Goal: Transaction & Acquisition: Purchase product/service

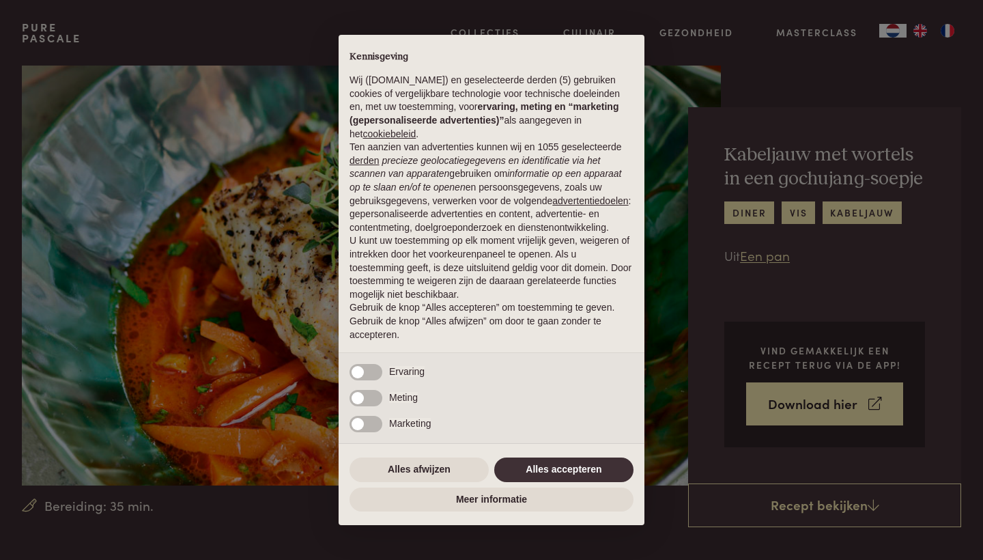
click at [569, 471] on button "Alles accepteren" at bounding box center [563, 469] width 139 height 25
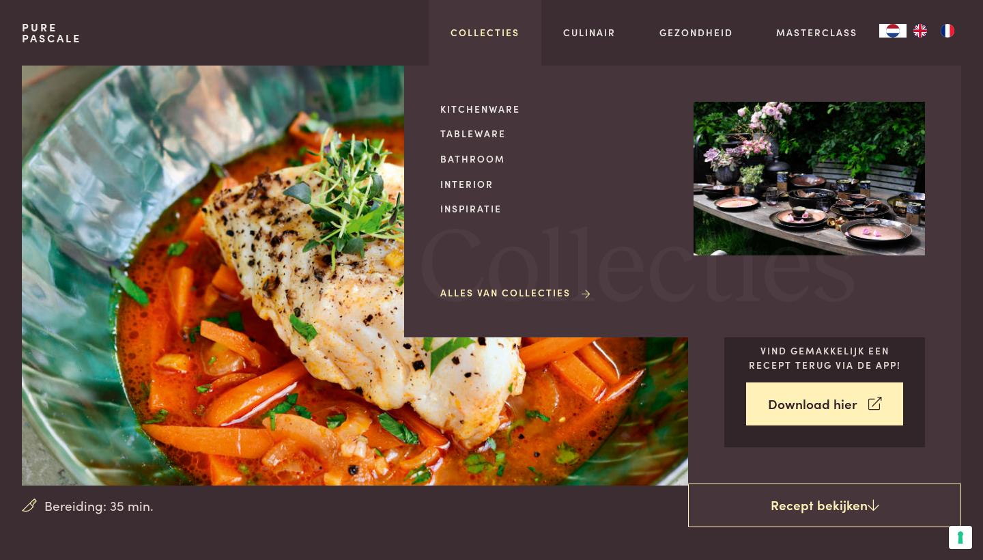
click at [468, 38] on link "Collecties" at bounding box center [485, 32] width 69 height 14
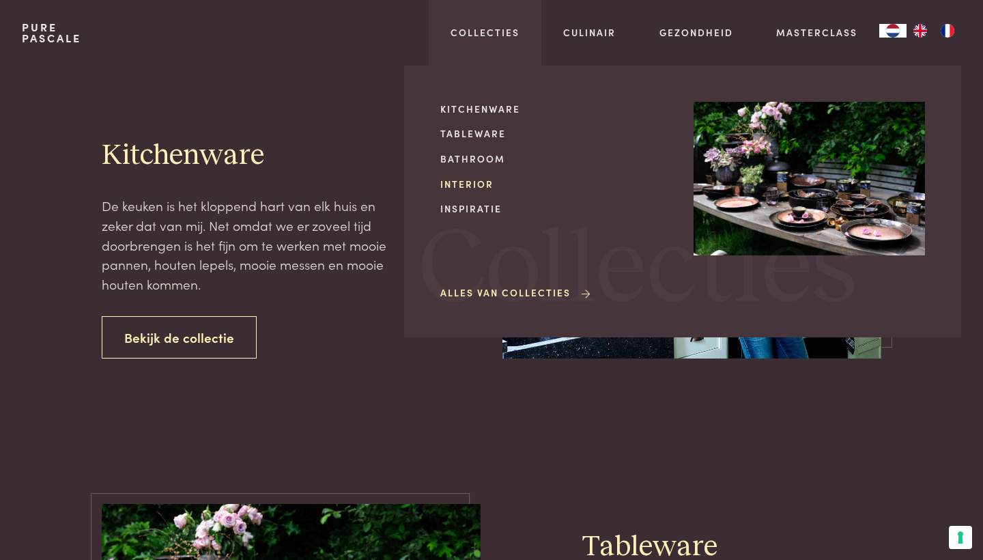
click at [479, 186] on link "Interior" at bounding box center [555, 184] width 231 height 14
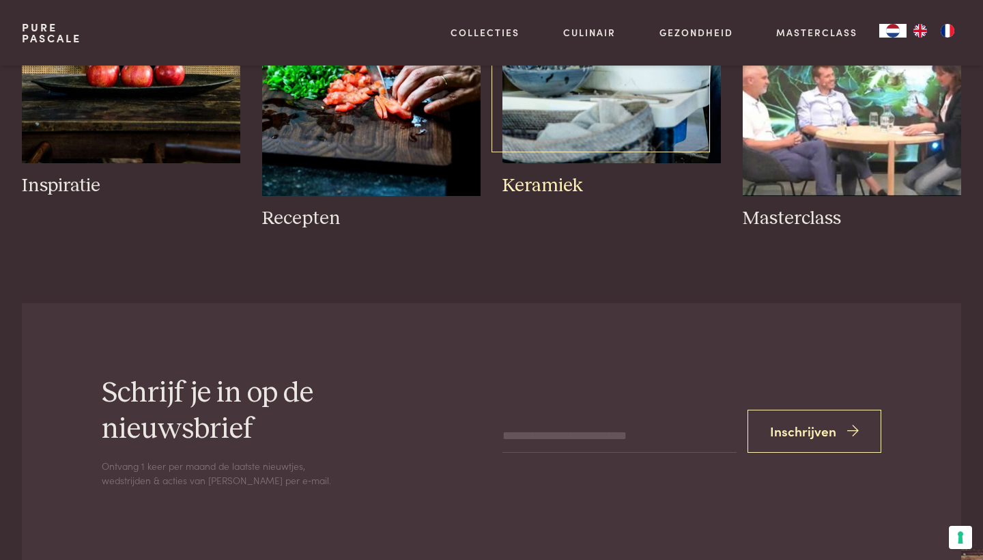
scroll to position [814, 0]
click at [562, 189] on h3 "Keramiek" at bounding box center [612, 186] width 218 height 24
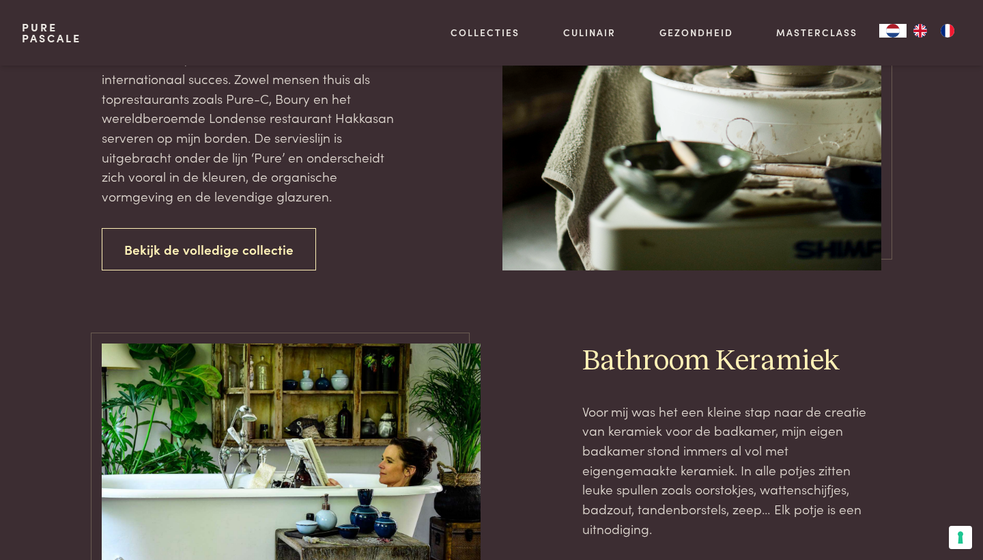
scroll to position [1737, 0]
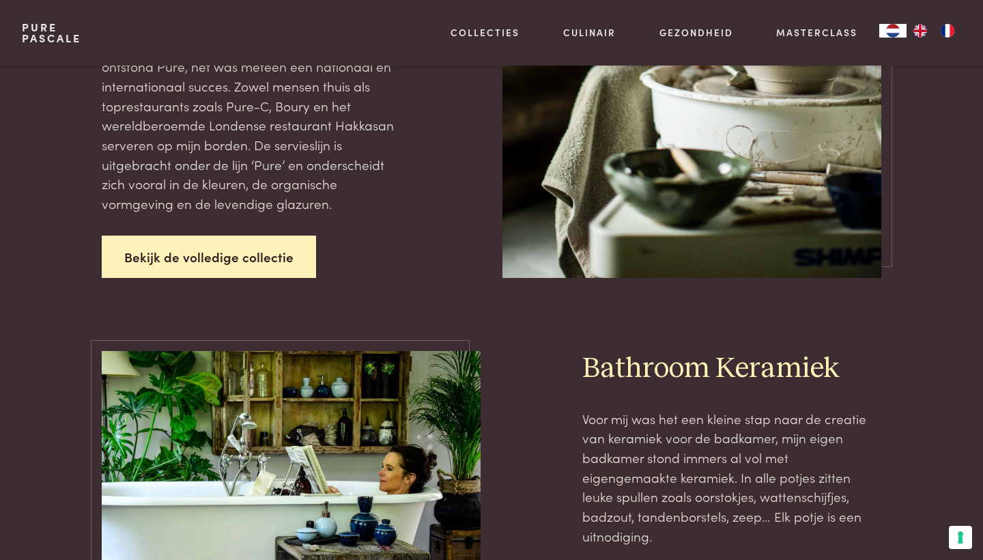
click at [262, 236] on link "Bekijk de volledige collectie" at bounding box center [209, 257] width 214 height 43
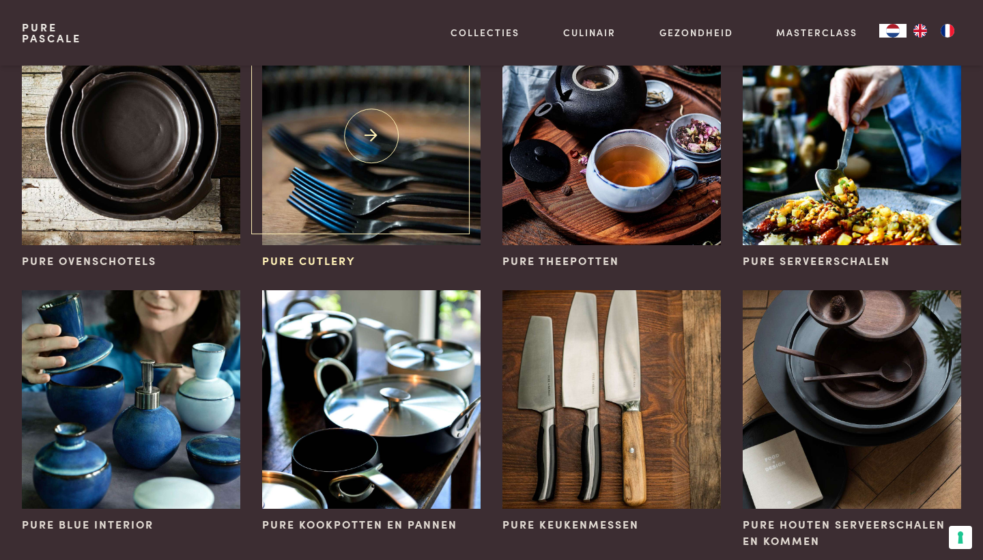
scroll to position [620, 0]
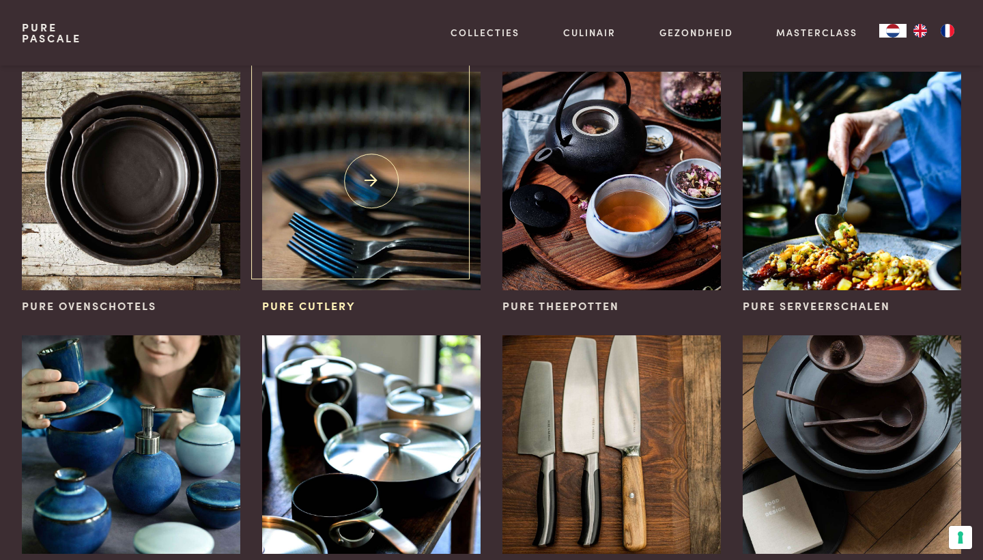
click at [391, 255] on img at bounding box center [371, 181] width 218 height 218
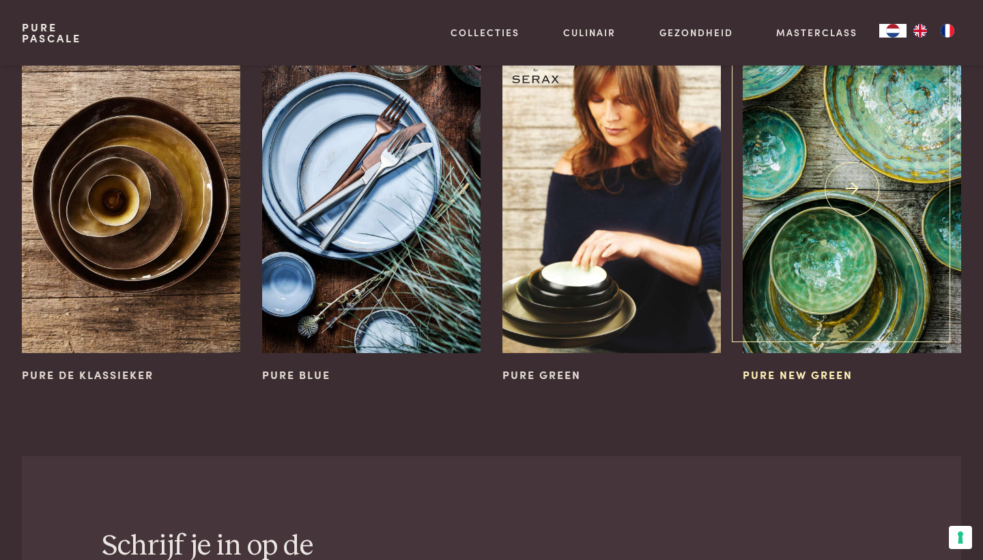
scroll to position [1606, 0]
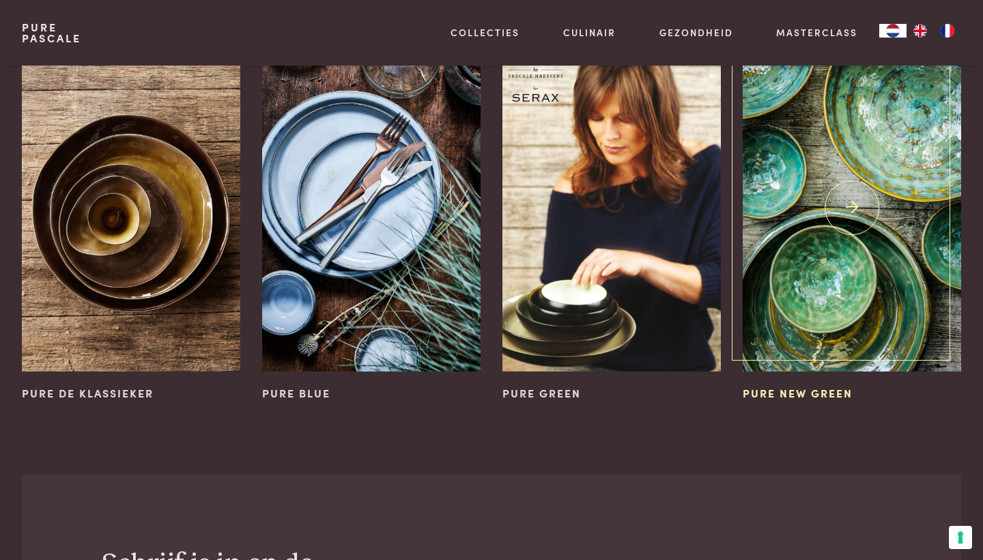
click at [826, 240] on img at bounding box center [852, 208] width 218 height 328
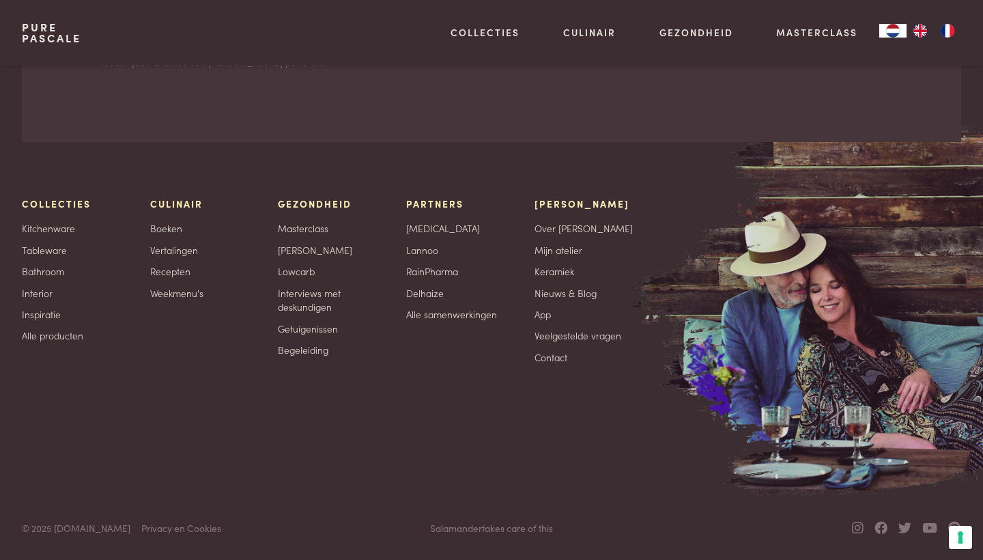
scroll to position [1471, 0]
